Goal: Transaction & Acquisition: Obtain resource

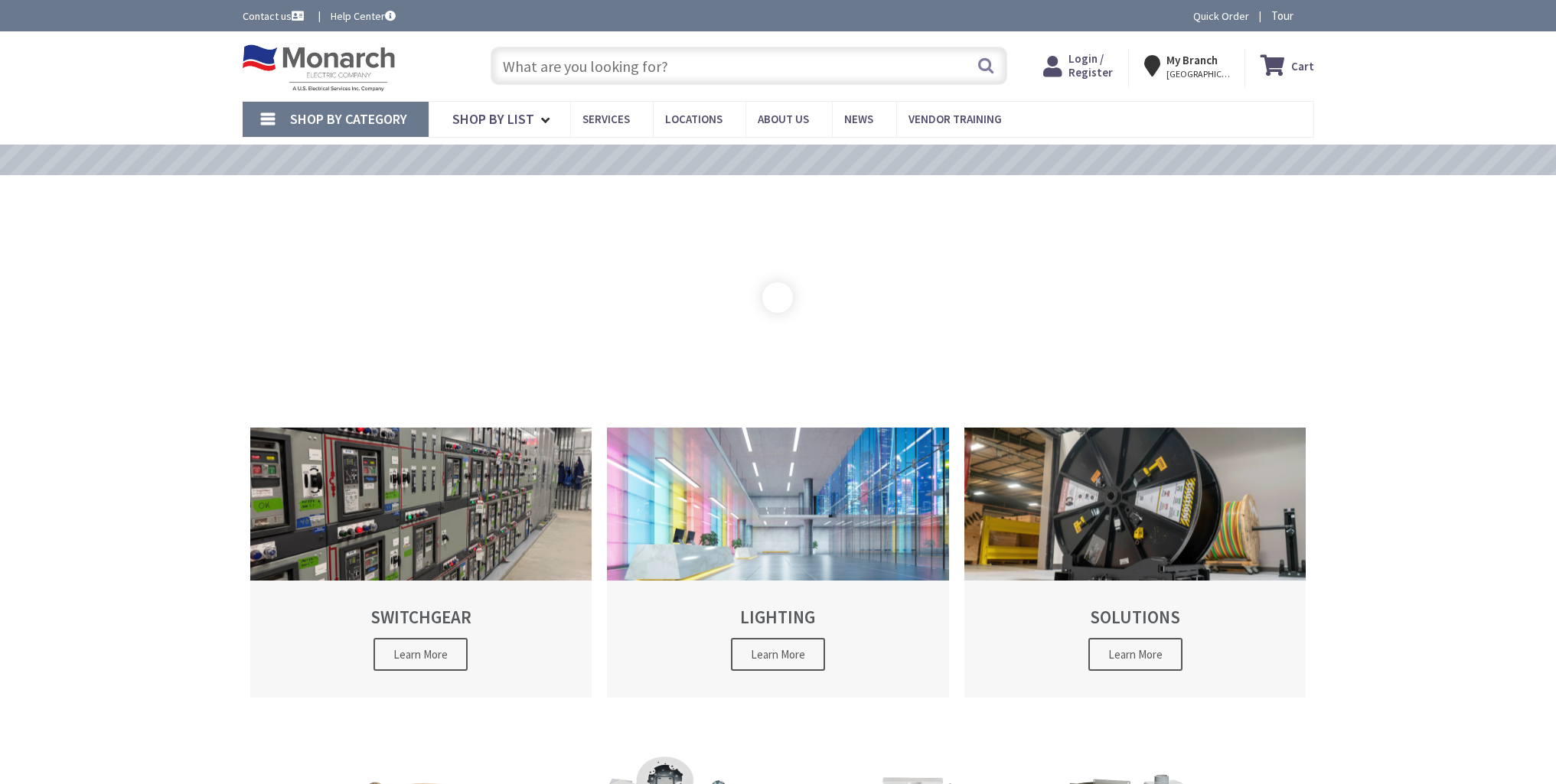
click at [873, 67] on input "text" at bounding box center [749, 66] width 516 height 38
paste input "CLCAF120"
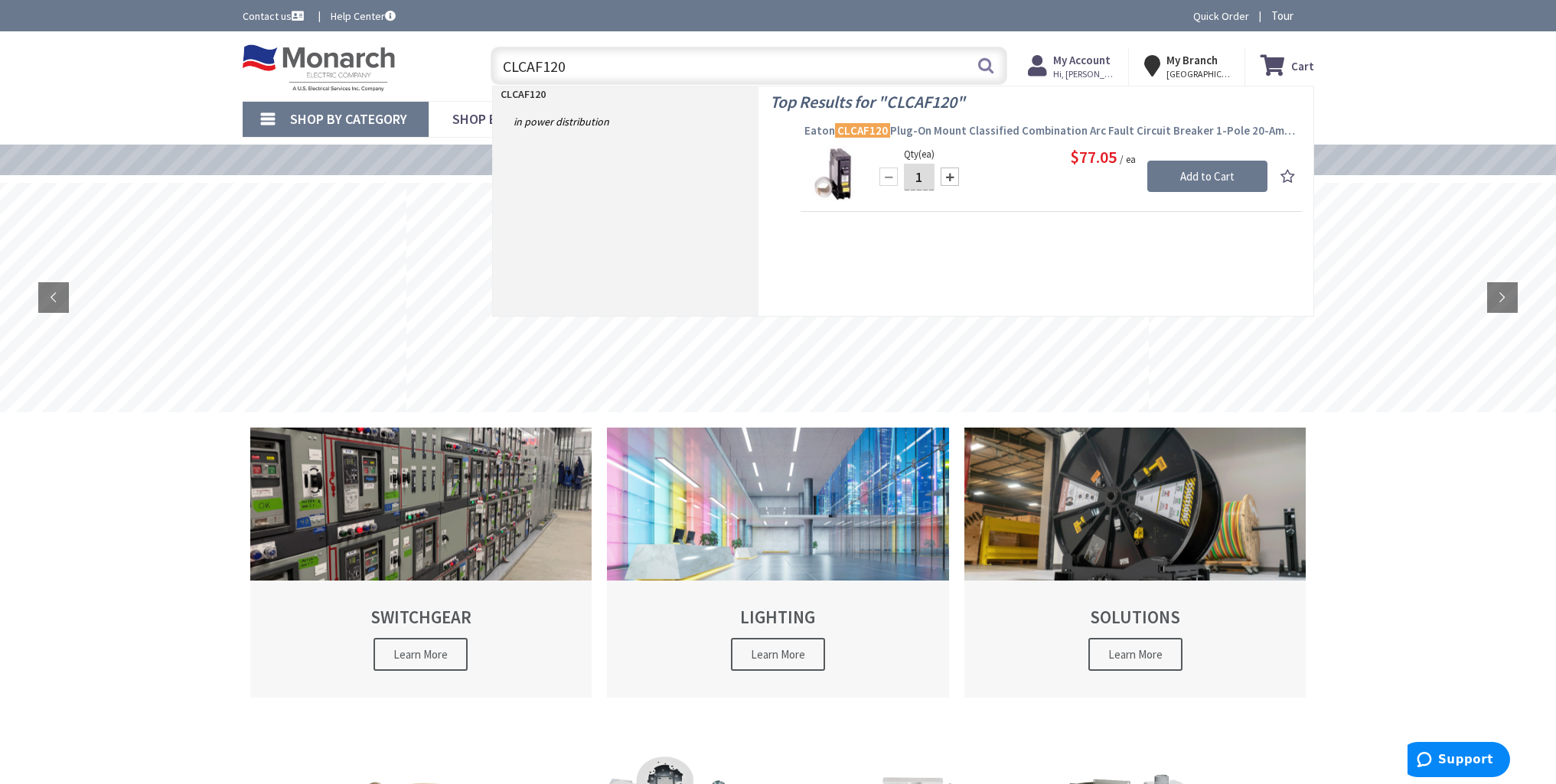
type input "CLCAF120"
click at [939, 133] on span "[PERSON_NAME] CLCAF120 Plug-On Mount Classified Combination Arc Fault Circuit B…" at bounding box center [1051, 131] width 493 height 15
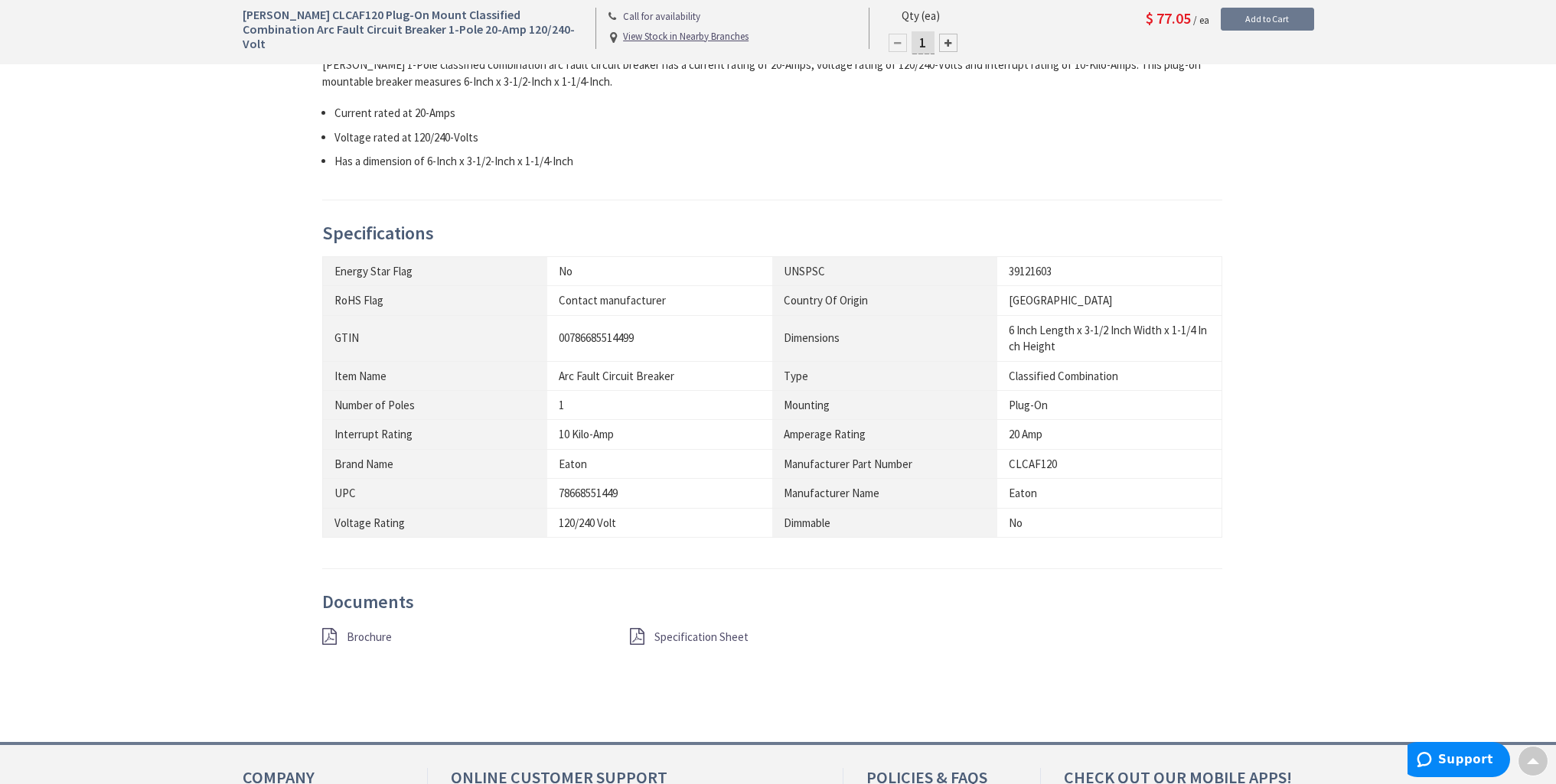
scroll to position [690, 0]
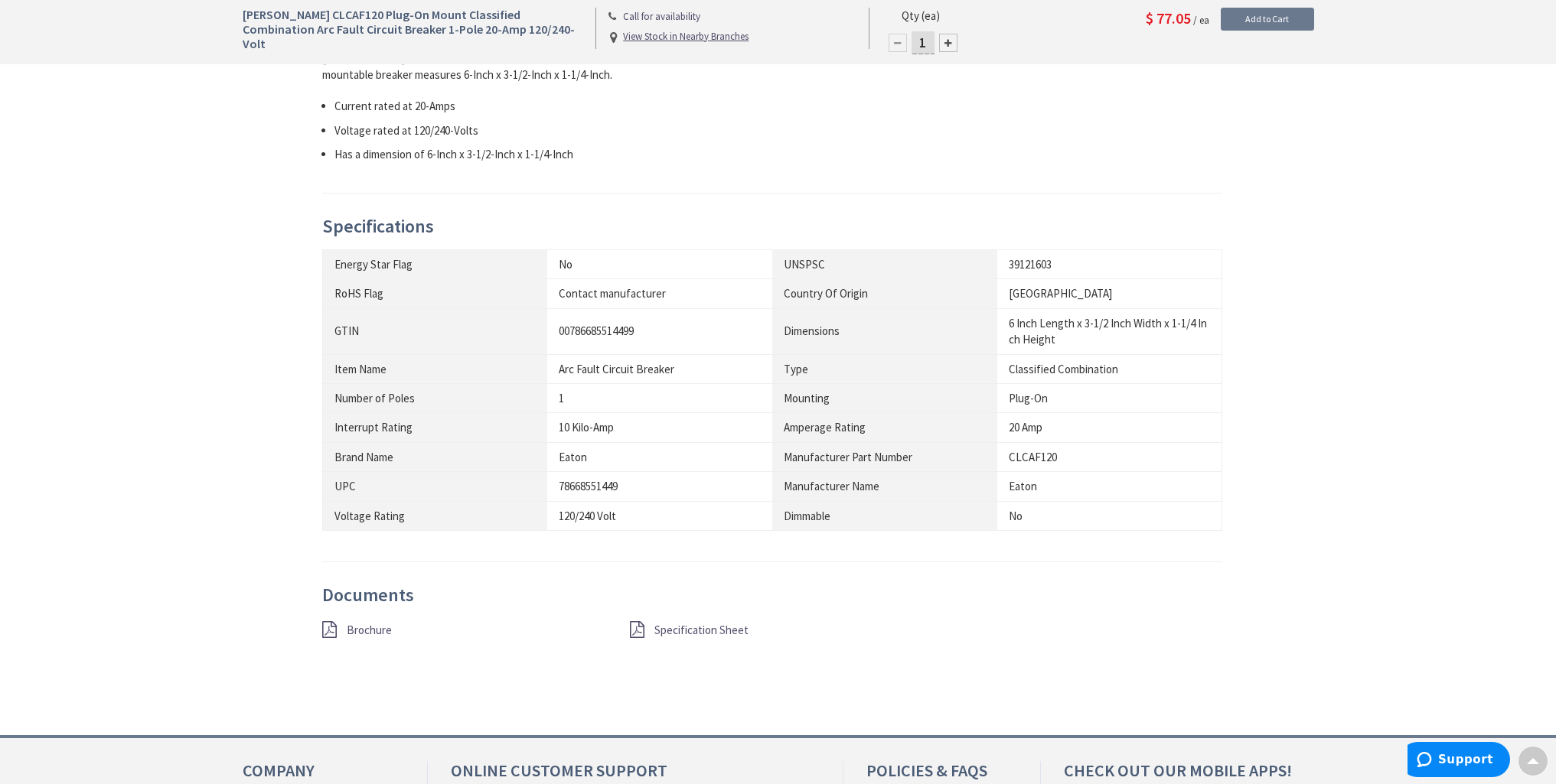
click at [381, 625] on span "Brochure" at bounding box center [369, 630] width 45 height 15
